Goal: Task Accomplishment & Management: Manage account settings

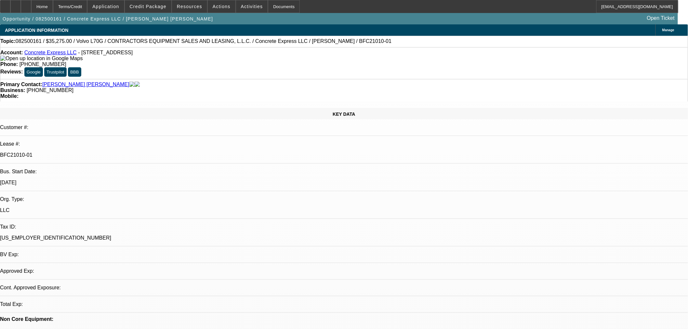
select select "0.15"
select select "2"
select select "0"
select select "0.15"
select select "2"
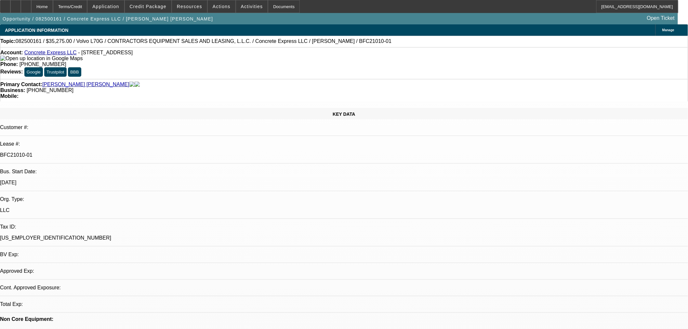
select select "0"
select select "0.2"
select select "2"
select select "0"
select select "1"
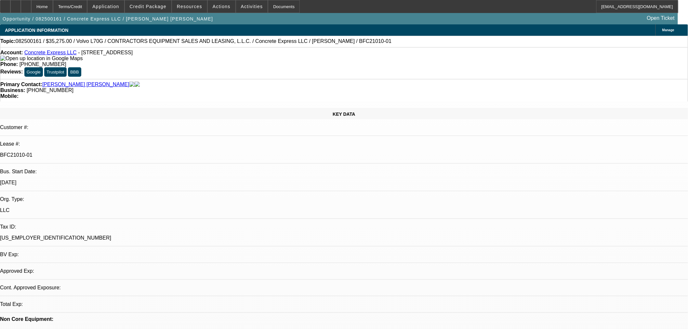
select select "2"
select select "6"
select select "1"
select select "2"
select select "6"
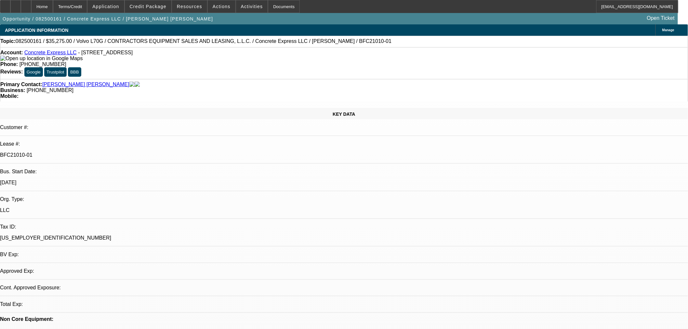
select select "1"
select select "2"
select select "6"
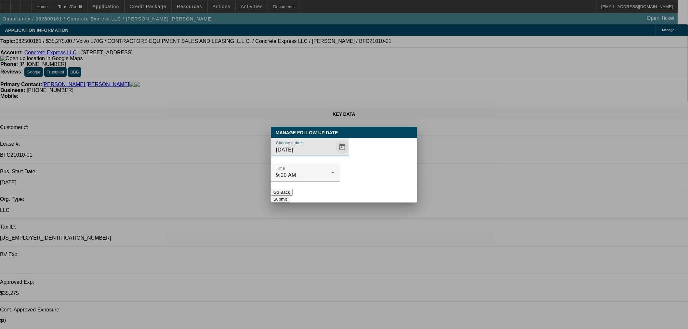
click at [335, 155] on span "Open calendar" at bounding box center [343, 147] width 16 height 16
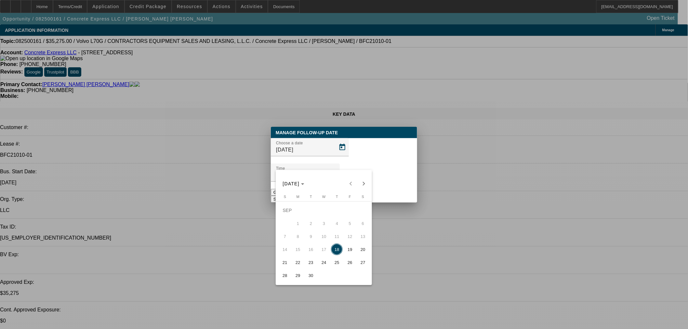
click at [297, 264] on span "22" at bounding box center [298, 263] width 12 height 12
type input "[DATE]"
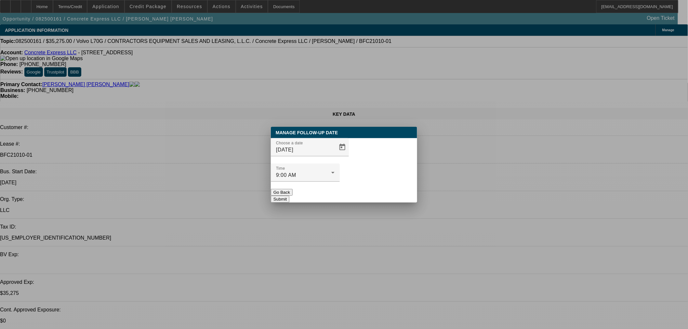
click at [289, 196] on button "Submit" at bounding box center [280, 199] width 19 height 7
